Goal: Transaction & Acquisition: Purchase product/service

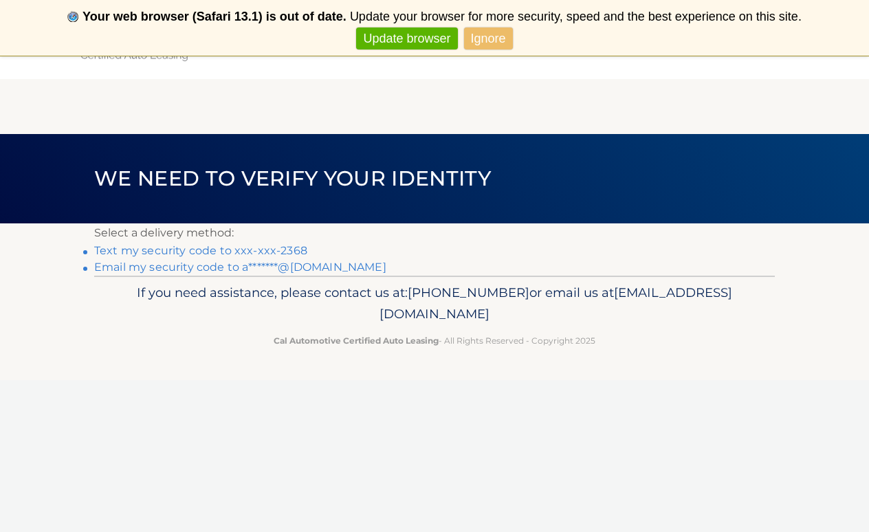
click at [245, 248] on link "Text my security code to xxx-xxx-2368" at bounding box center [200, 250] width 213 height 13
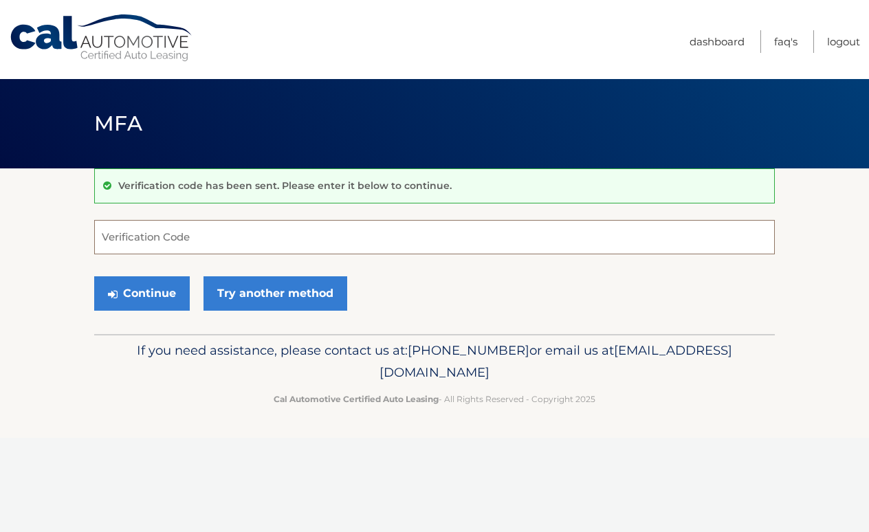
click at [187, 237] on input "Verification Code" at bounding box center [434, 237] width 681 height 34
type input "150612"
click at [147, 298] on button "Continue" at bounding box center [142, 293] width 96 height 34
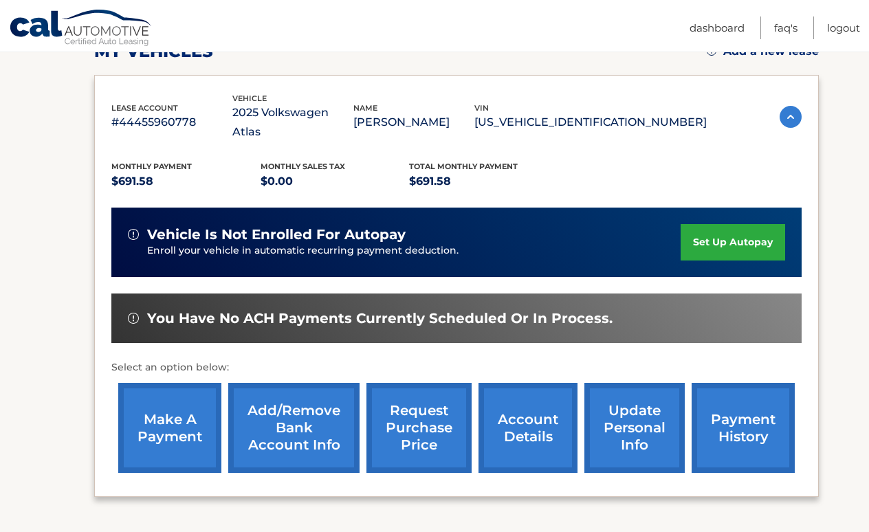
scroll to position [222, 0]
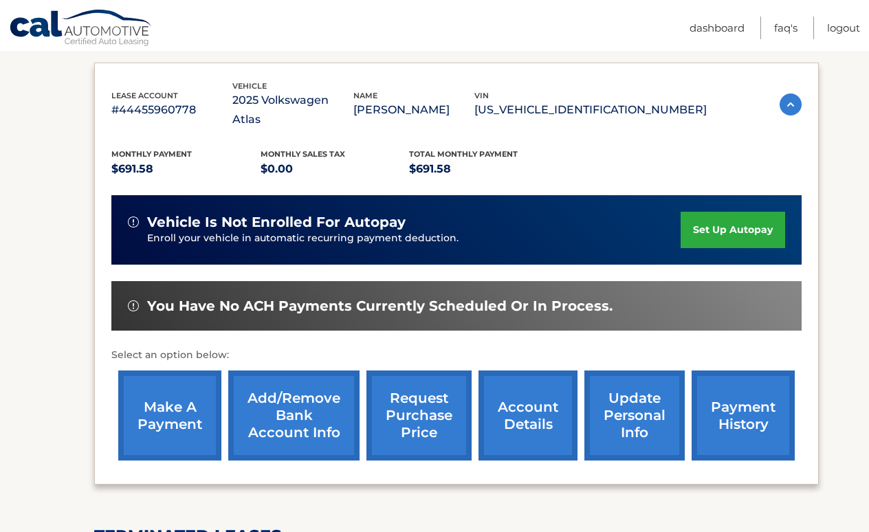
click at [193, 389] on link "make a payment" at bounding box center [169, 416] width 103 height 90
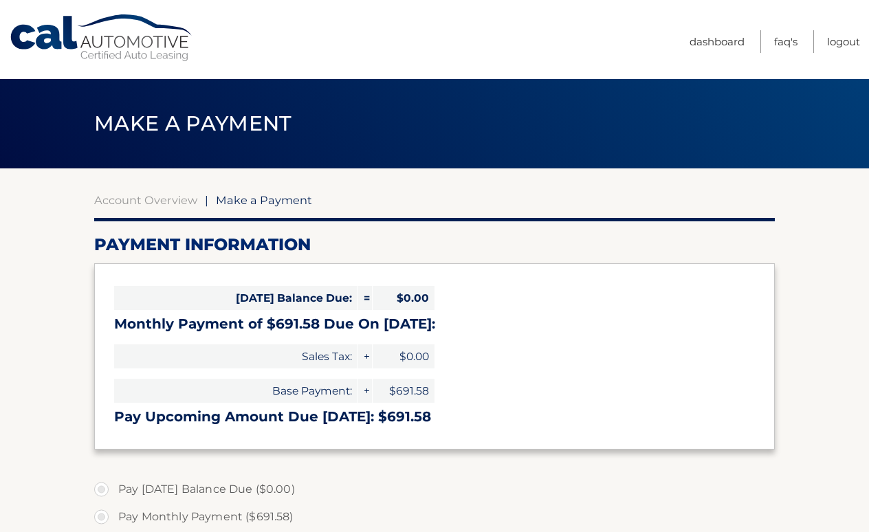
select select "NTUxMTczOWYtNjljYy00ZmFiLWJkZmQtYzcyZTZkZDJjOWUw"
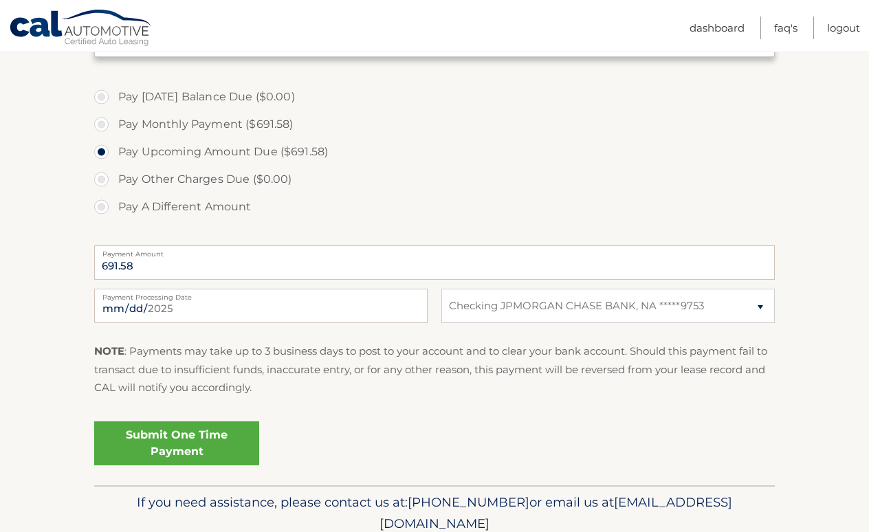
scroll to position [394, 0]
click at [218, 432] on link "Submit One Time Payment" at bounding box center [176, 442] width 165 height 44
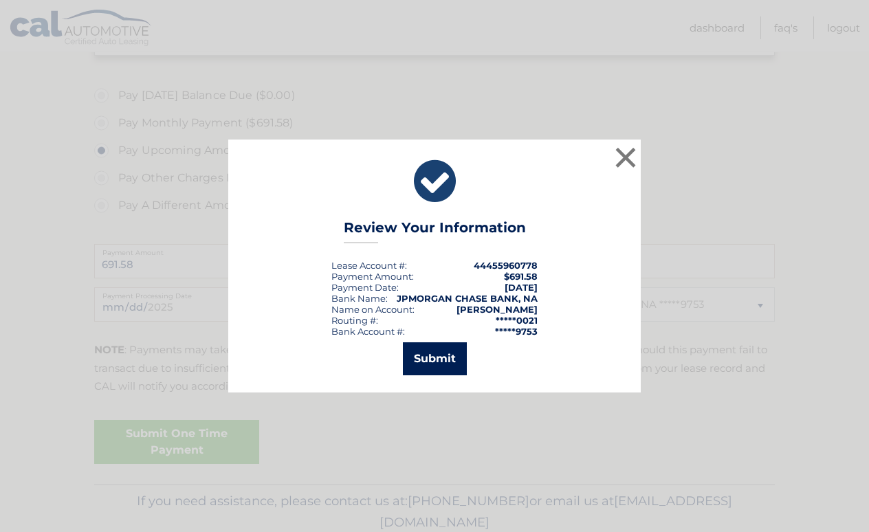
click at [456, 367] on button "Submit" at bounding box center [435, 358] width 64 height 33
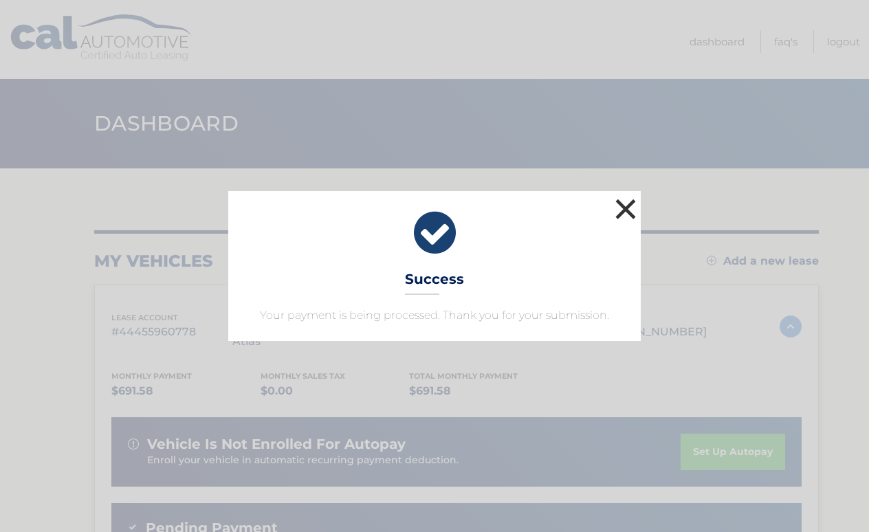
click at [630, 207] on button "×" at bounding box center [626, 209] width 28 height 28
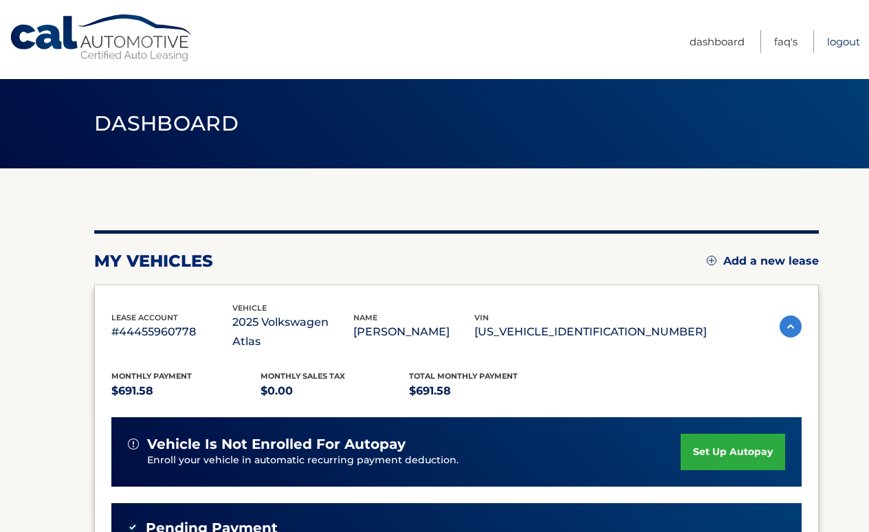
click at [842, 41] on link "Logout" at bounding box center [843, 41] width 33 height 23
